Goal: Information Seeking & Learning: Learn about a topic

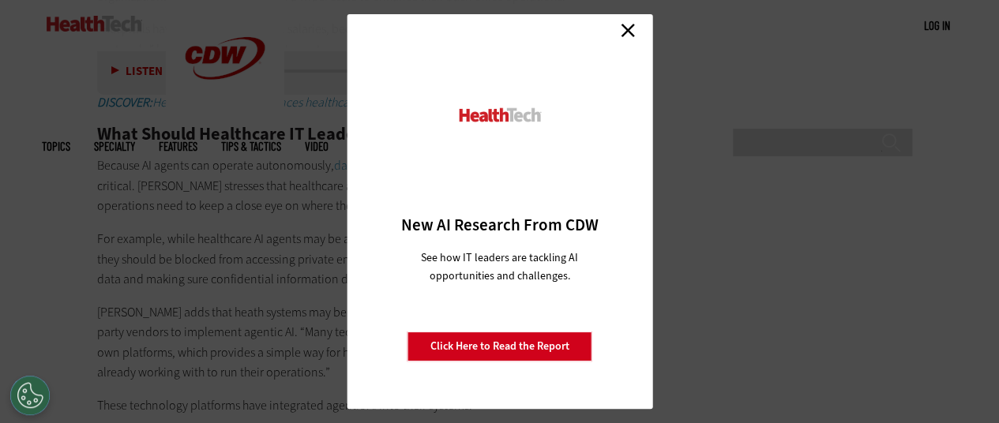
scroll to position [2694, 0]
click at [632, 34] on link "Close" at bounding box center [628, 30] width 24 height 24
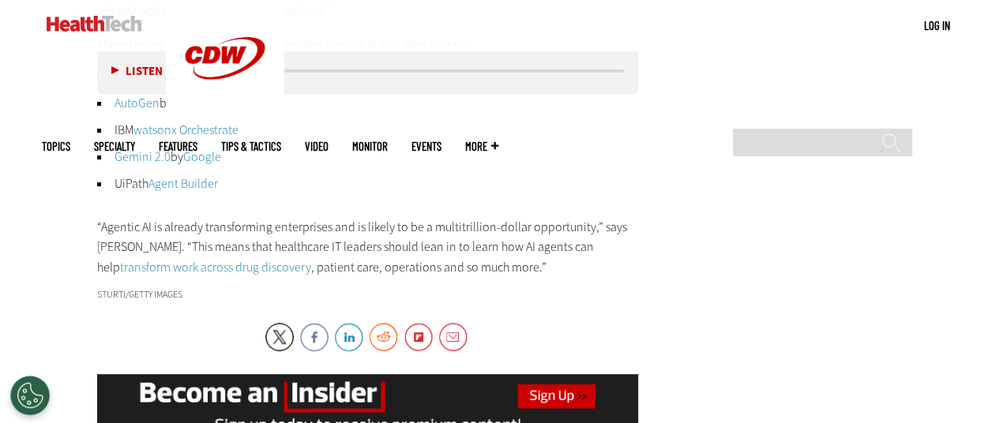
scroll to position [3052, 0]
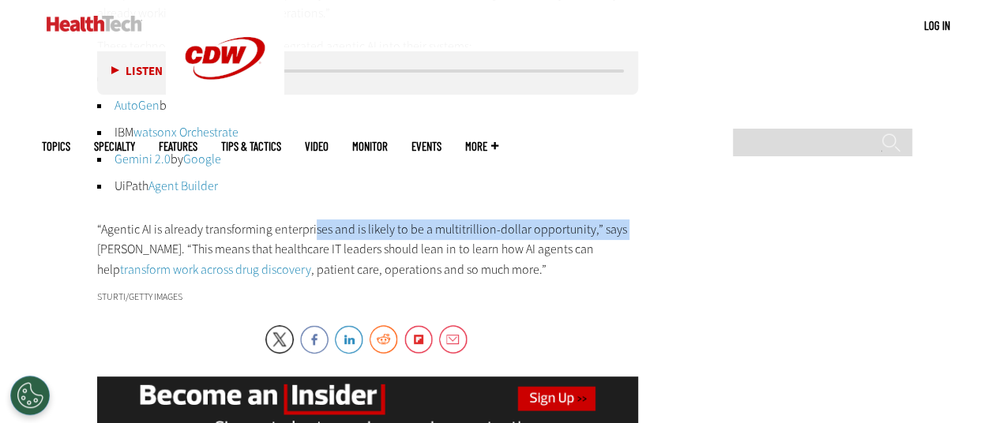
drag, startPoint x: 15, startPoint y: 241, endPoint x: 325, endPoint y: 240, distance: 309.6
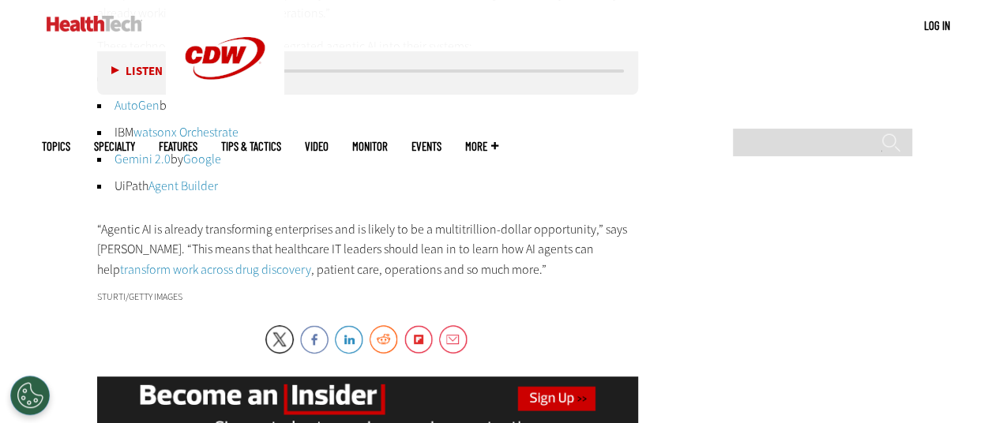
click at [332, 244] on p "“Agentic AI is already transforming enterprises and is likely to be a multitril…" at bounding box center [368, 250] width 542 height 61
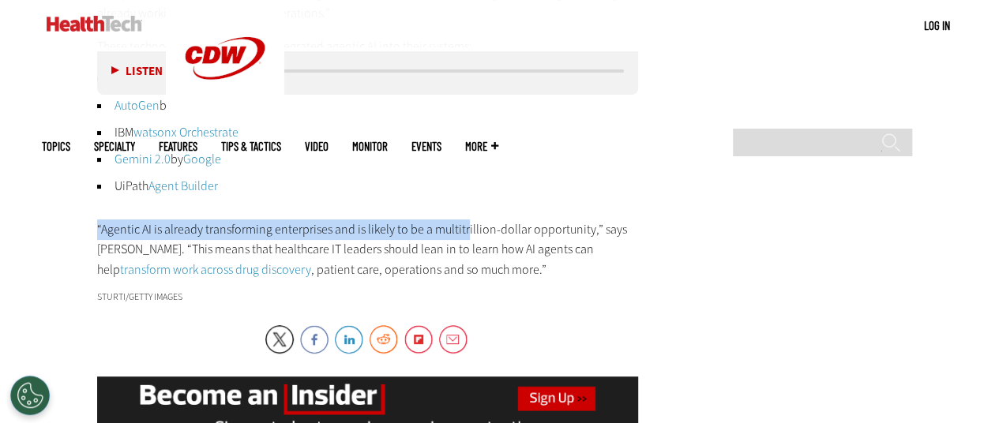
drag, startPoint x: 90, startPoint y: 234, endPoint x: 464, endPoint y: 221, distance: 374.5
click at [465, 222] on p "“Agentic AI is already transforming enterprises and is likely to be a multitril…" at bounding box center [368, 250] width 542 height 61
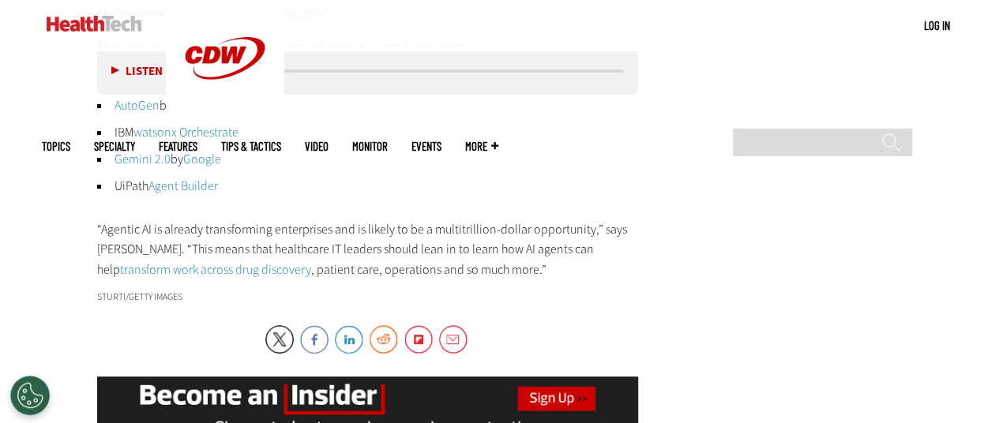
click at [480, 223] on p "“Agentic AI is already transforming enterprises and is likely to be a multitril…" at bounding box center [368, 250] width 542 height 61
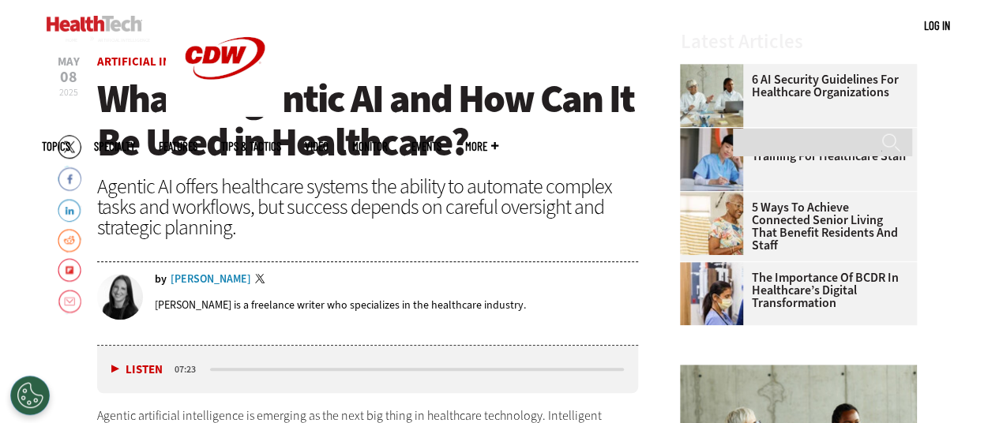
scroll to position [494, 0]
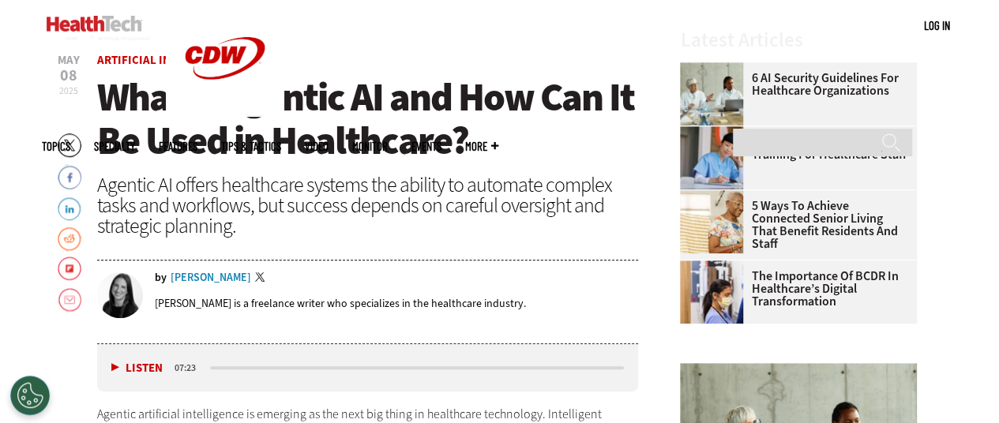
click at [131, 95] on span "What Is Agentic AI and How Can It Be Used in Healthcare?" at bounding box center [365, 119] width 537 height 96
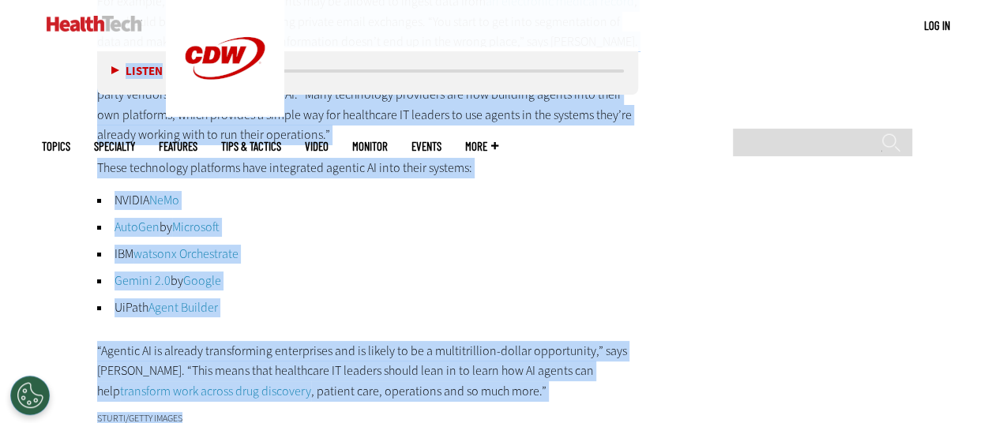
scroll to position [2982, 0]
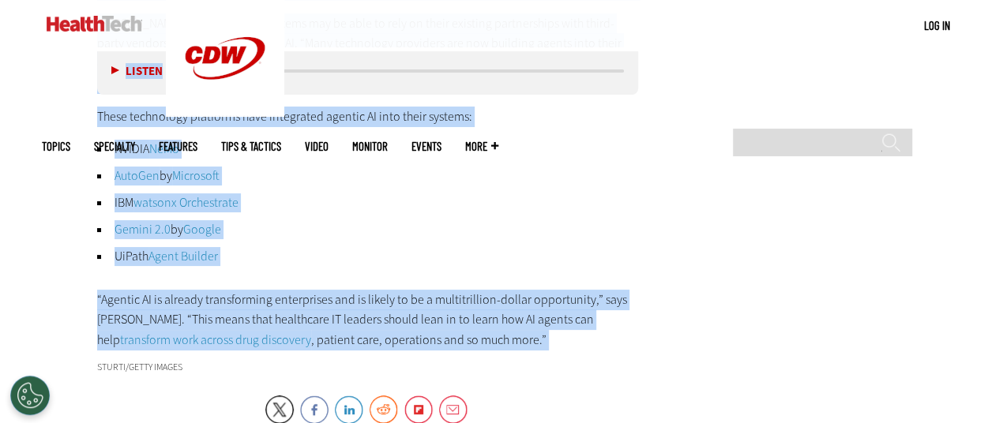
copy article "What Is Agentic AI and How Can It Be Used in Healthcare? Agentic AI offers heal…"
